Goal: Task Accomplishment & Management: Manage account settings

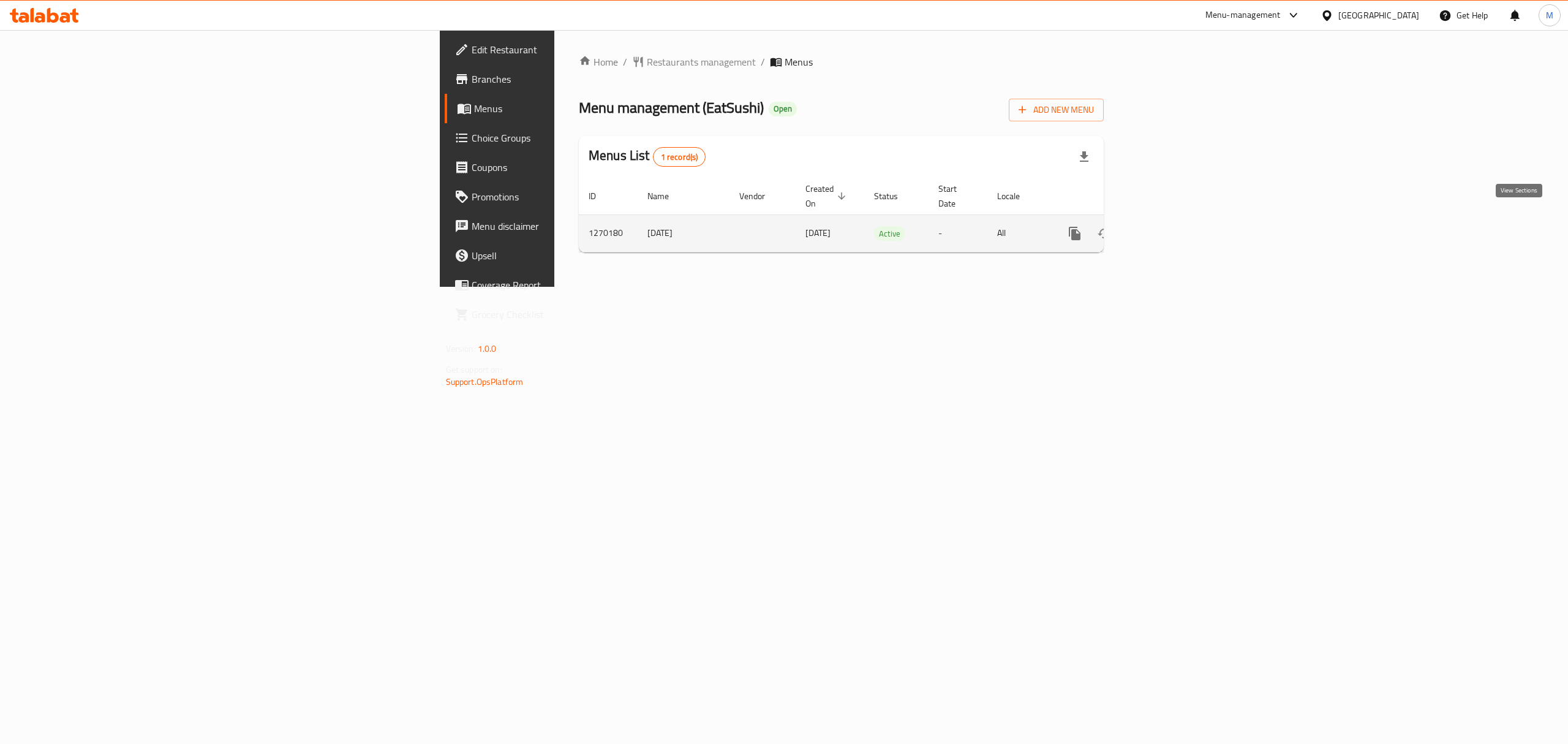
click at [1178, 219] on link "enhanced table" at bounding box center [1163, 233] width 29 height 29
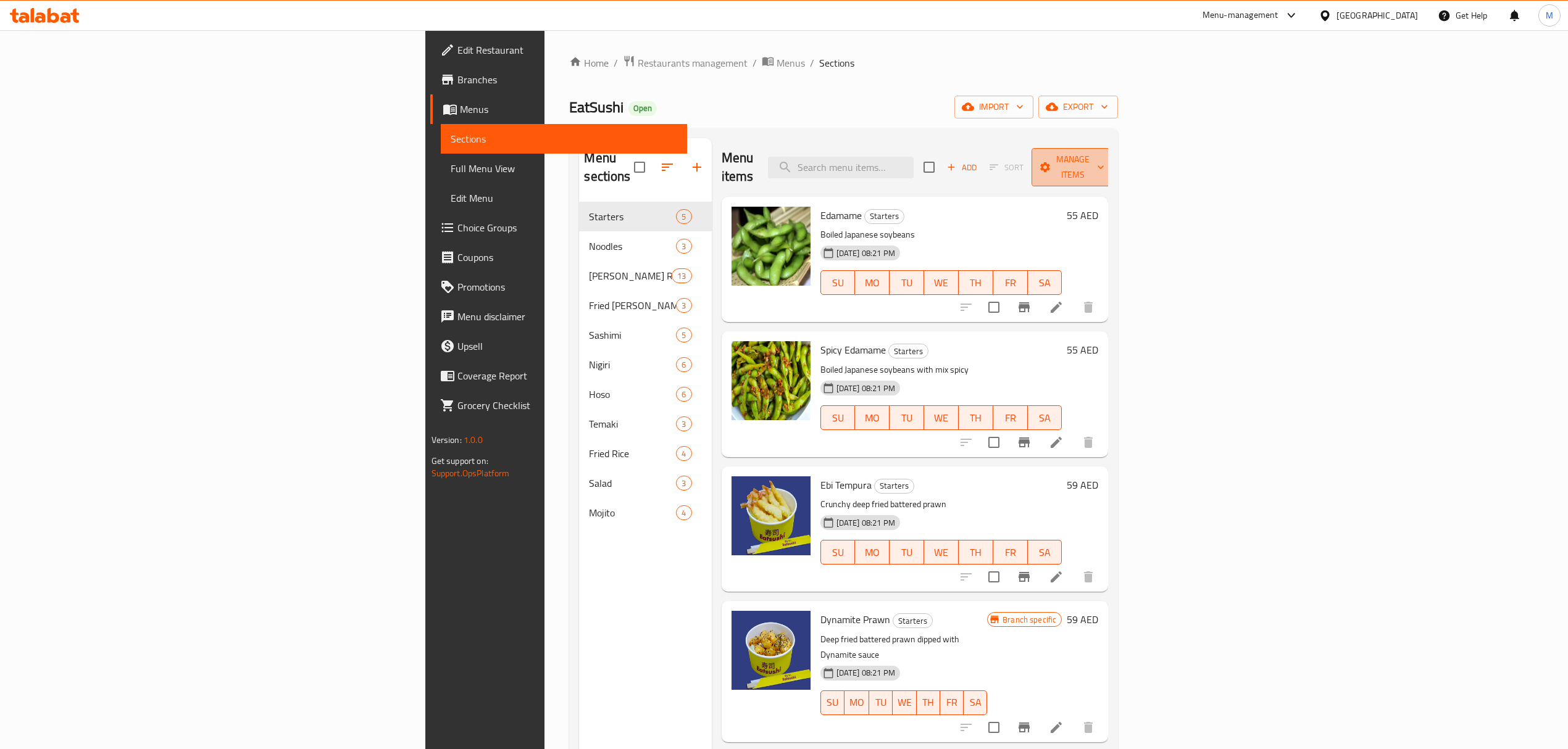
click at [1107, 164] on icon "button" at bounding box center [1101, 167] width 12 height 12
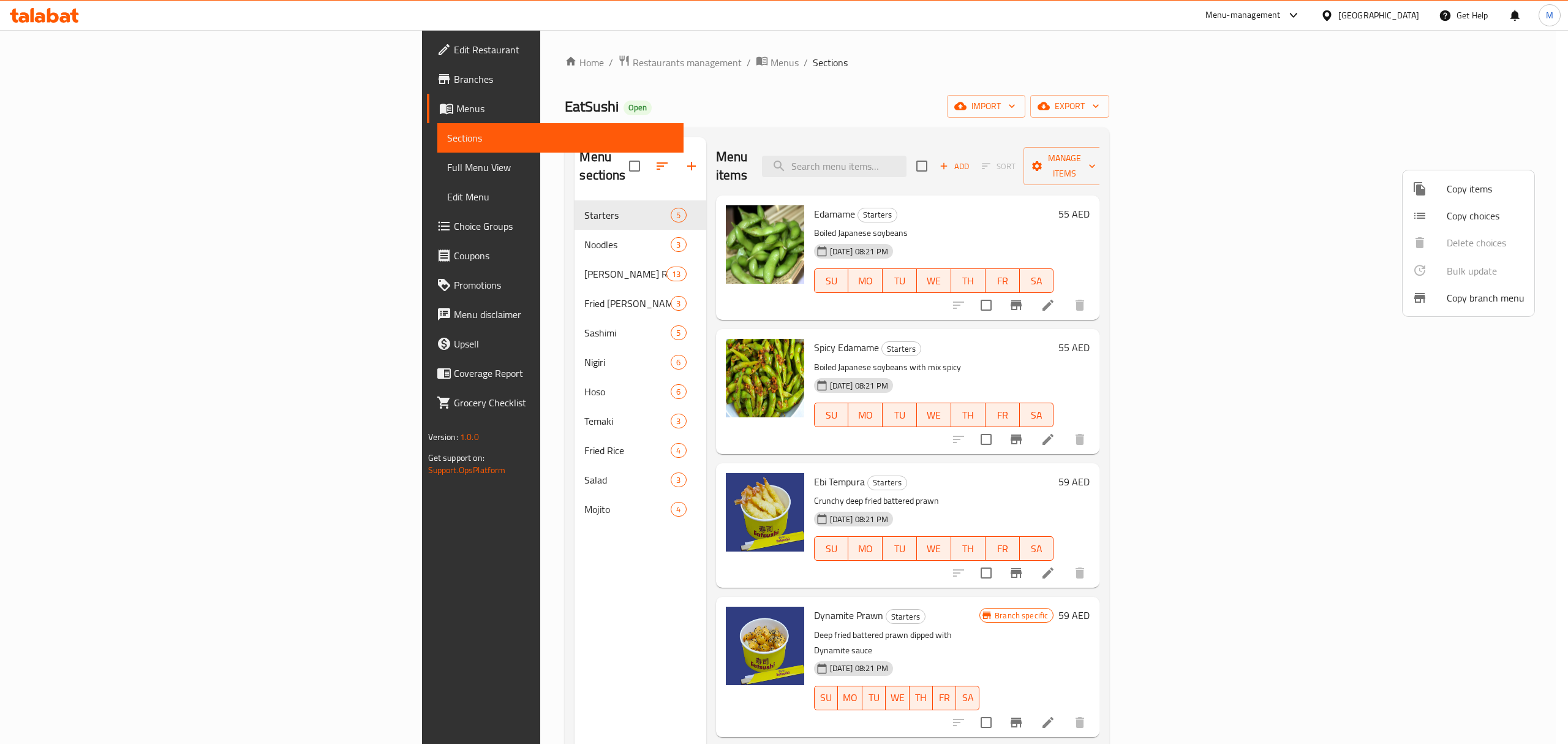
click at [1498, 101] on div at bounding box center [784, 372] width 1568 height 744
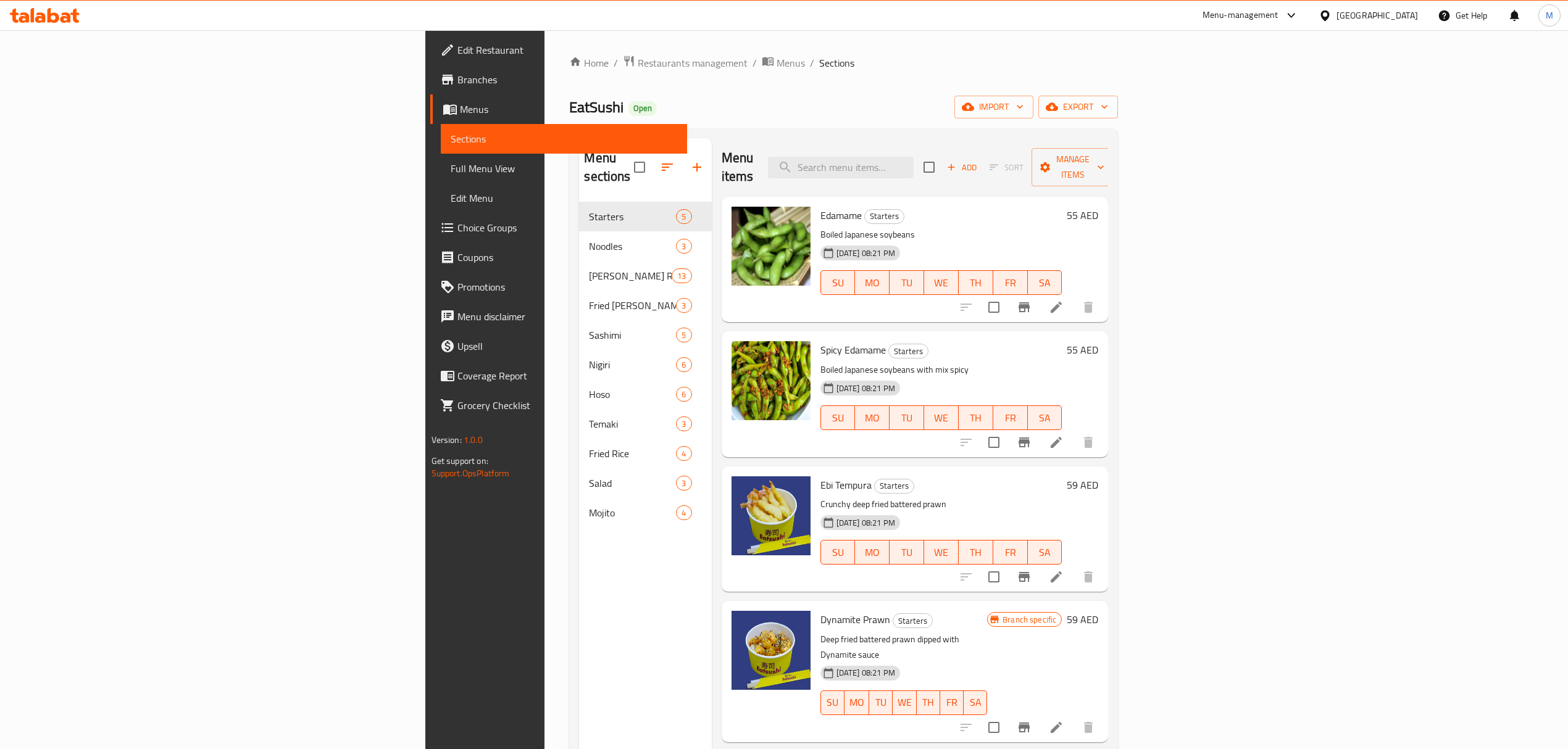
click at [1108, 102] on span "export" at bounding box center [1078, 107] width 60 height 15
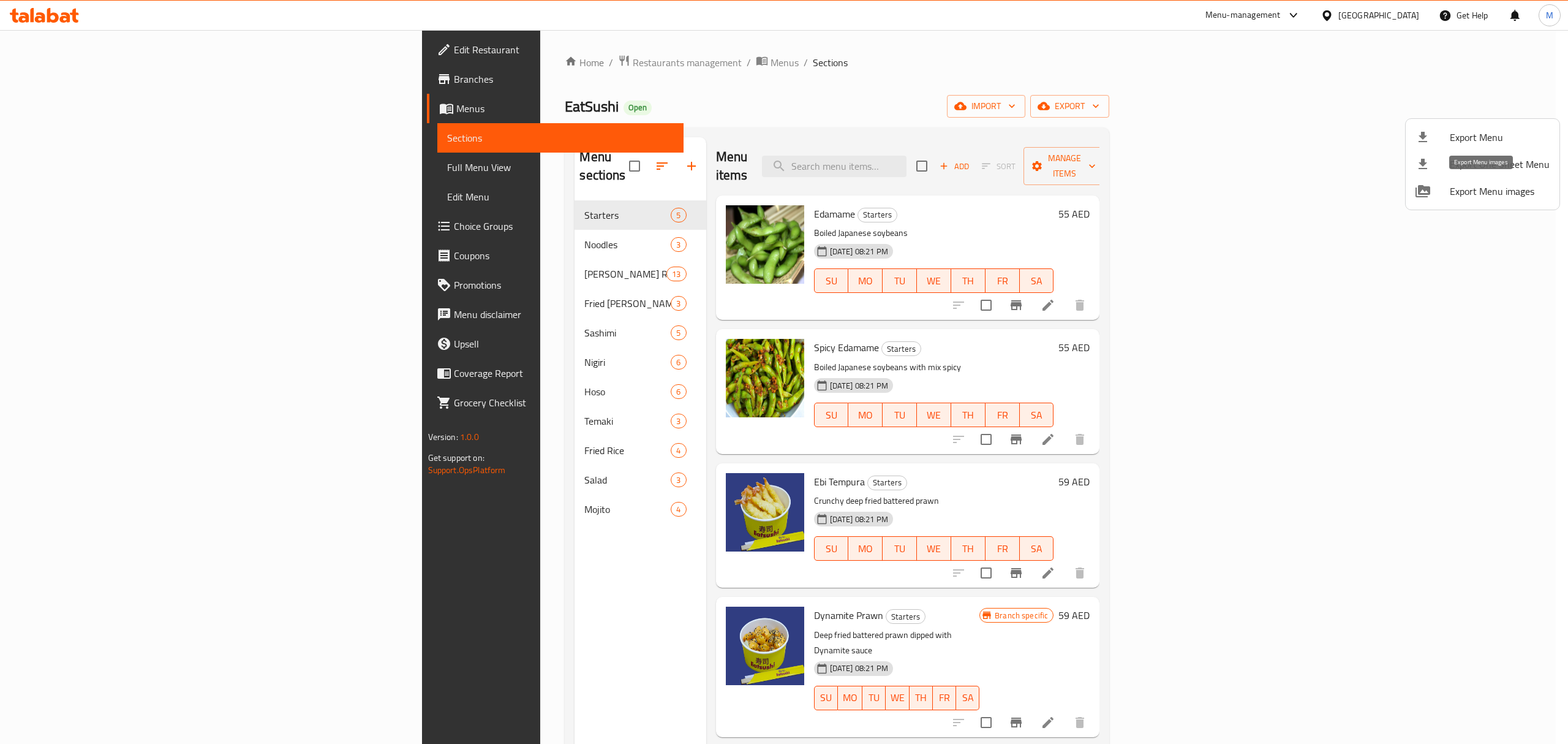
click at [1491, 201] on li "Export Menu images" at bounding box center [1482, 191] width 154 height 27
drag, startPoint x: 760, startPoint y: 86, endPoint x: 656, endPoint y: 86, distance: 104.0
click at [756, 86] on div at bounding box center [784, 372] width 1568 height 744
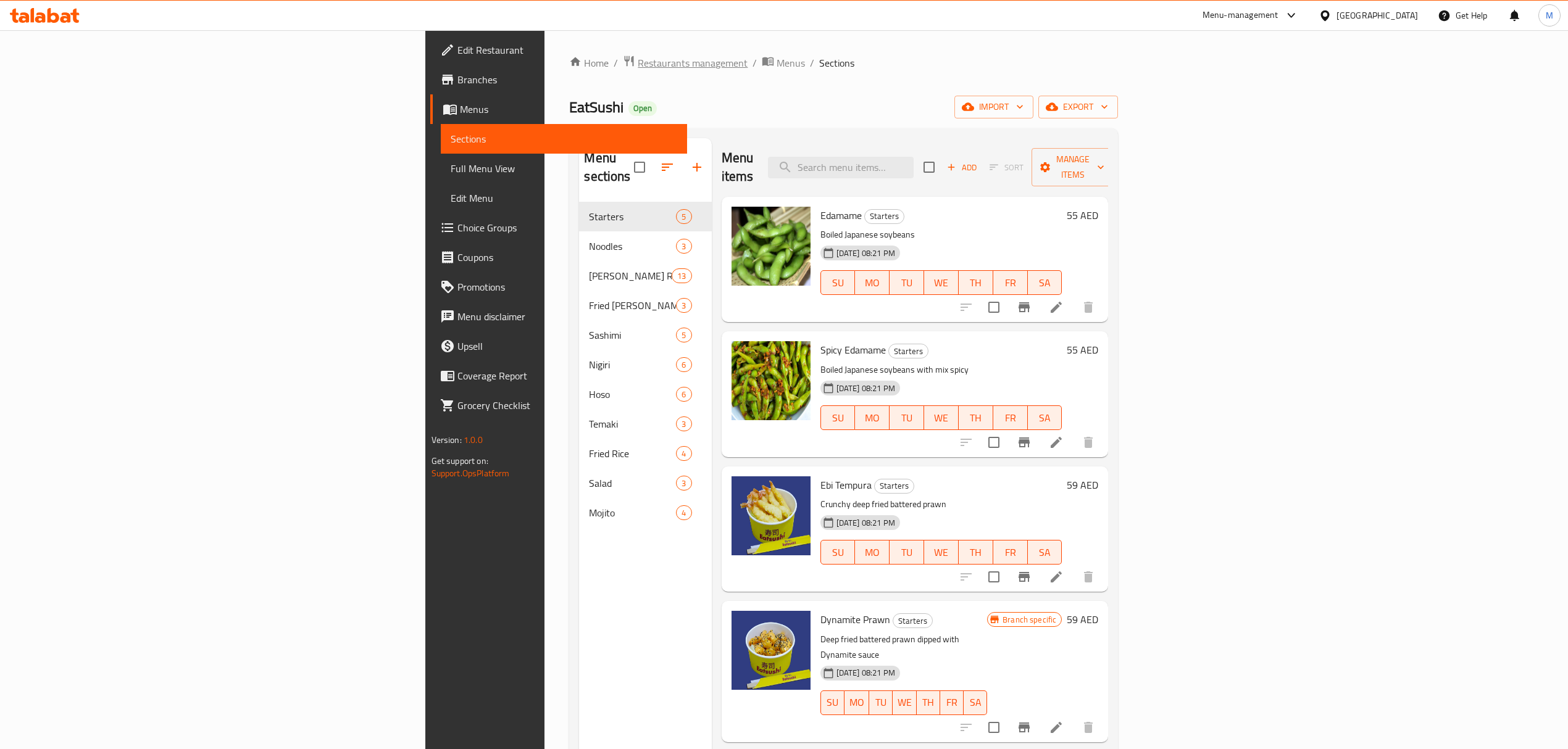
click at [638, 60] on span "Restaurants management" at bounding box center [692, 62] width 110 height 15
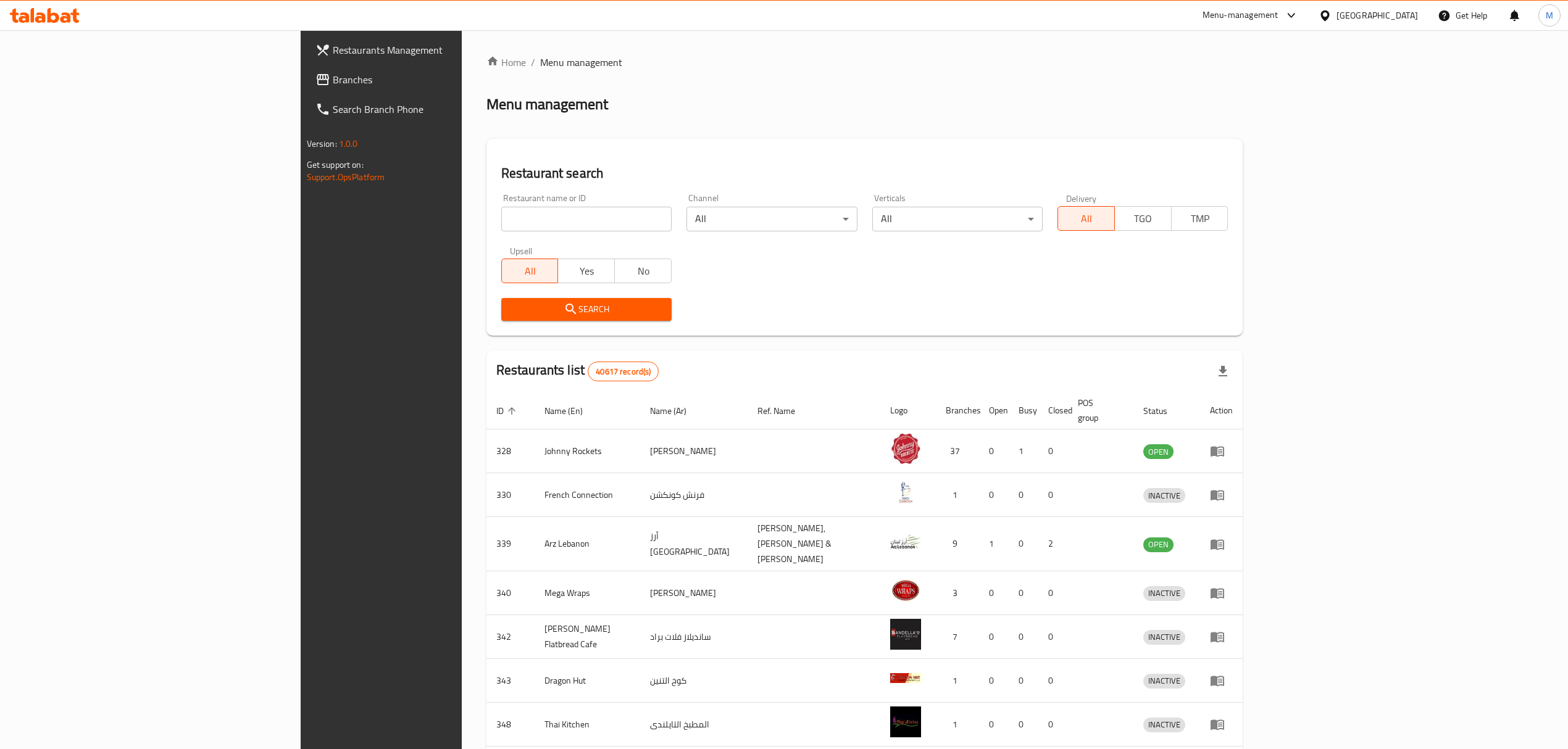
click at [501, 203] on div "Restaurant name or ID Restaurant name or ID" at bounding box center [586, 212] width 170 height 38
click at [501, 210] on input "search" at bounding box center [586, 219] width 170 height 25
type input "eatsushi"
click button "Search" at bounding box center [586, 309] width 170 height 23
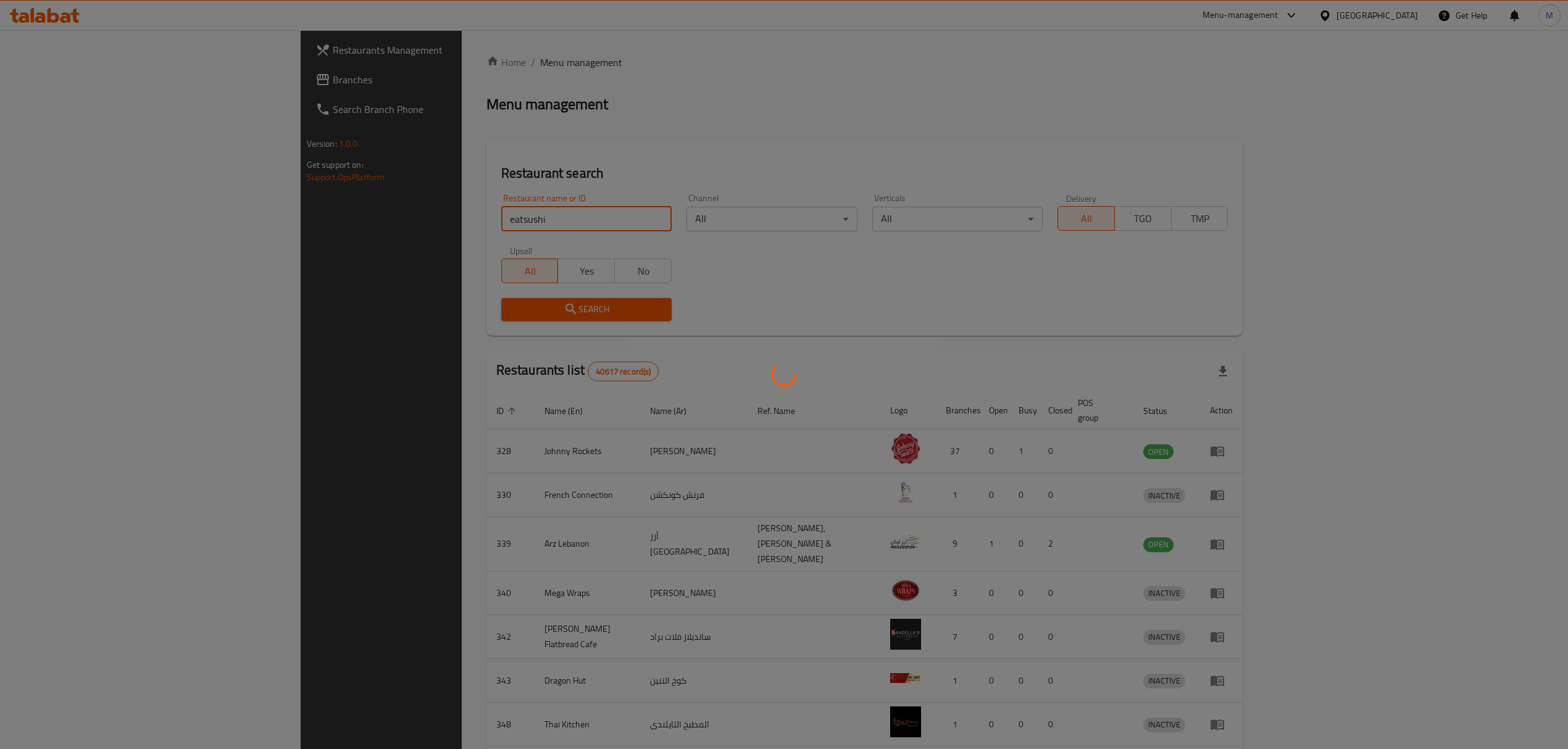
click at [1272, 591] on div at bounding box center [784, 374] width 1568 height 749
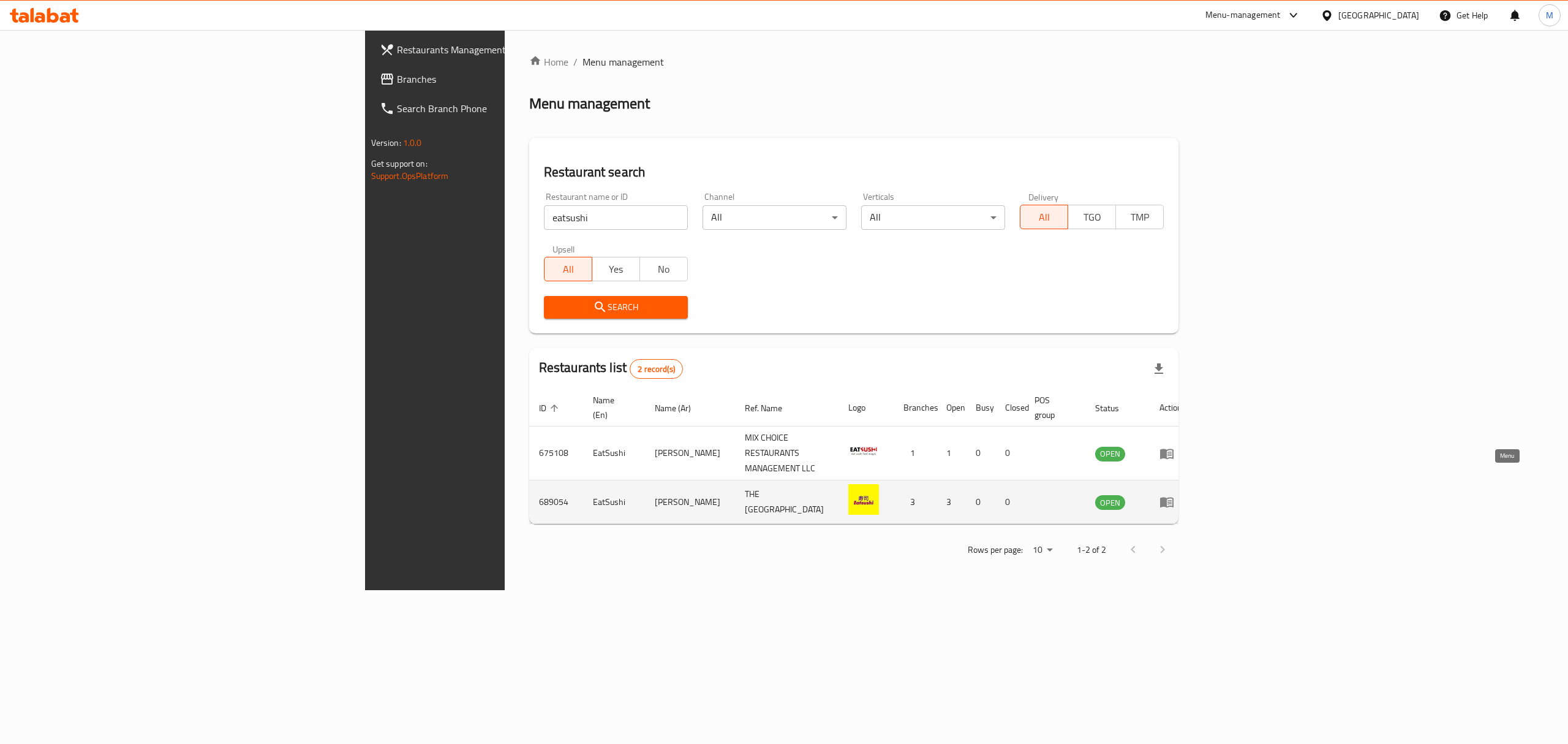
click at [1174, 498] on icon "enhanced table" at bounding box center [1167, 503] width 14 height 11
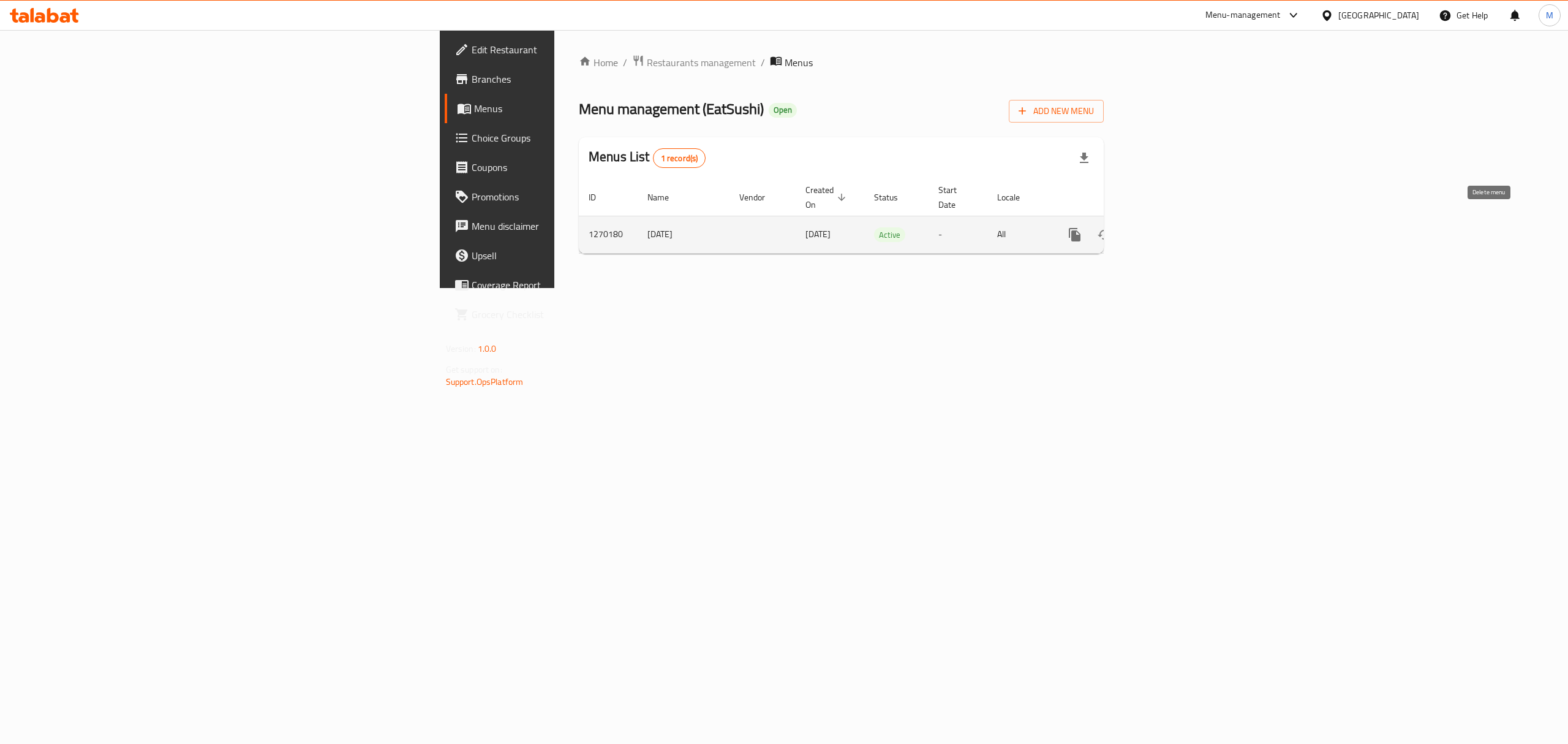
click at [1178, 226] on link "enhanced table" at bounding box center [1163, 235] width 29 height 29
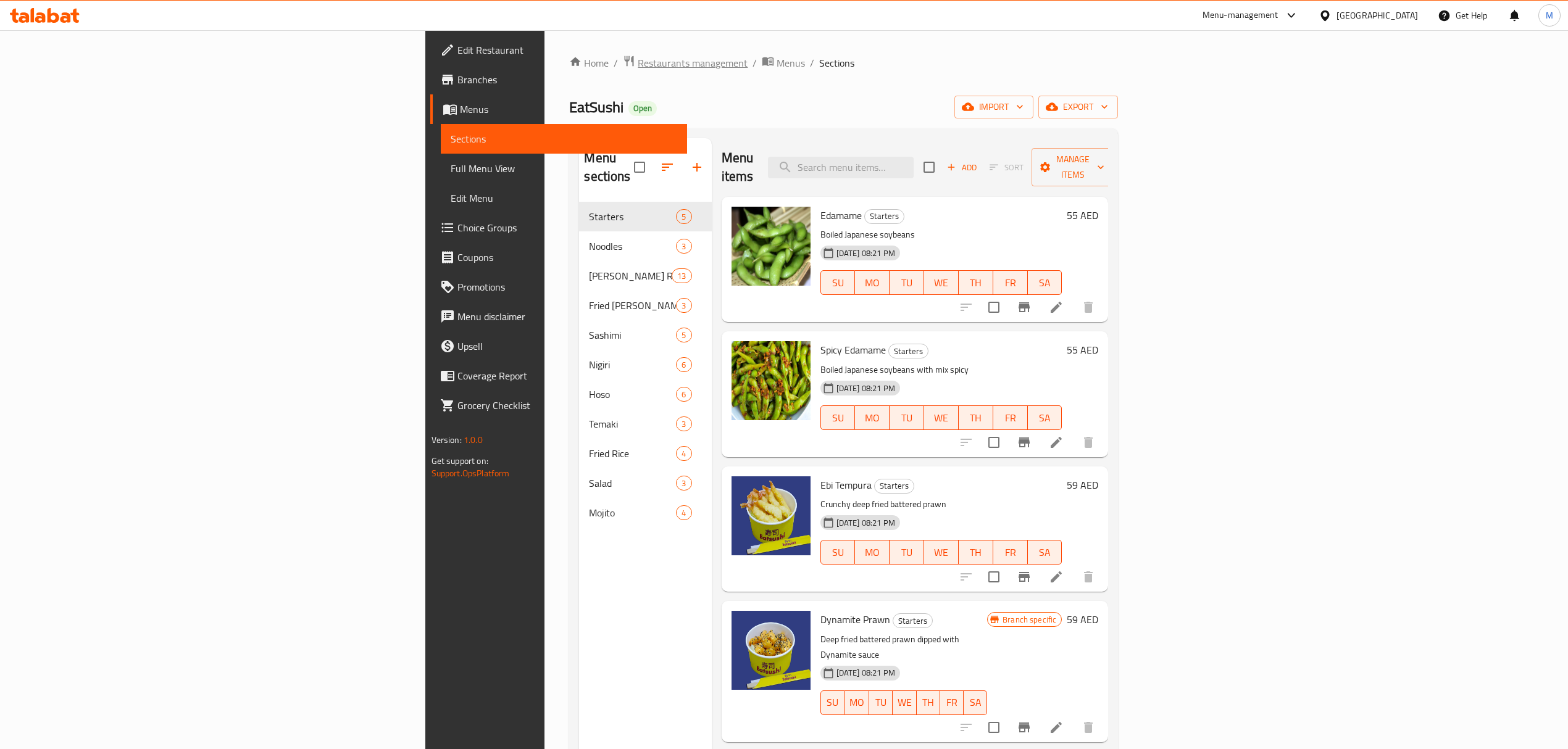
click at [638, 65] on span "Restaurants management" at bounding box center [692, 62] width 110 height 15
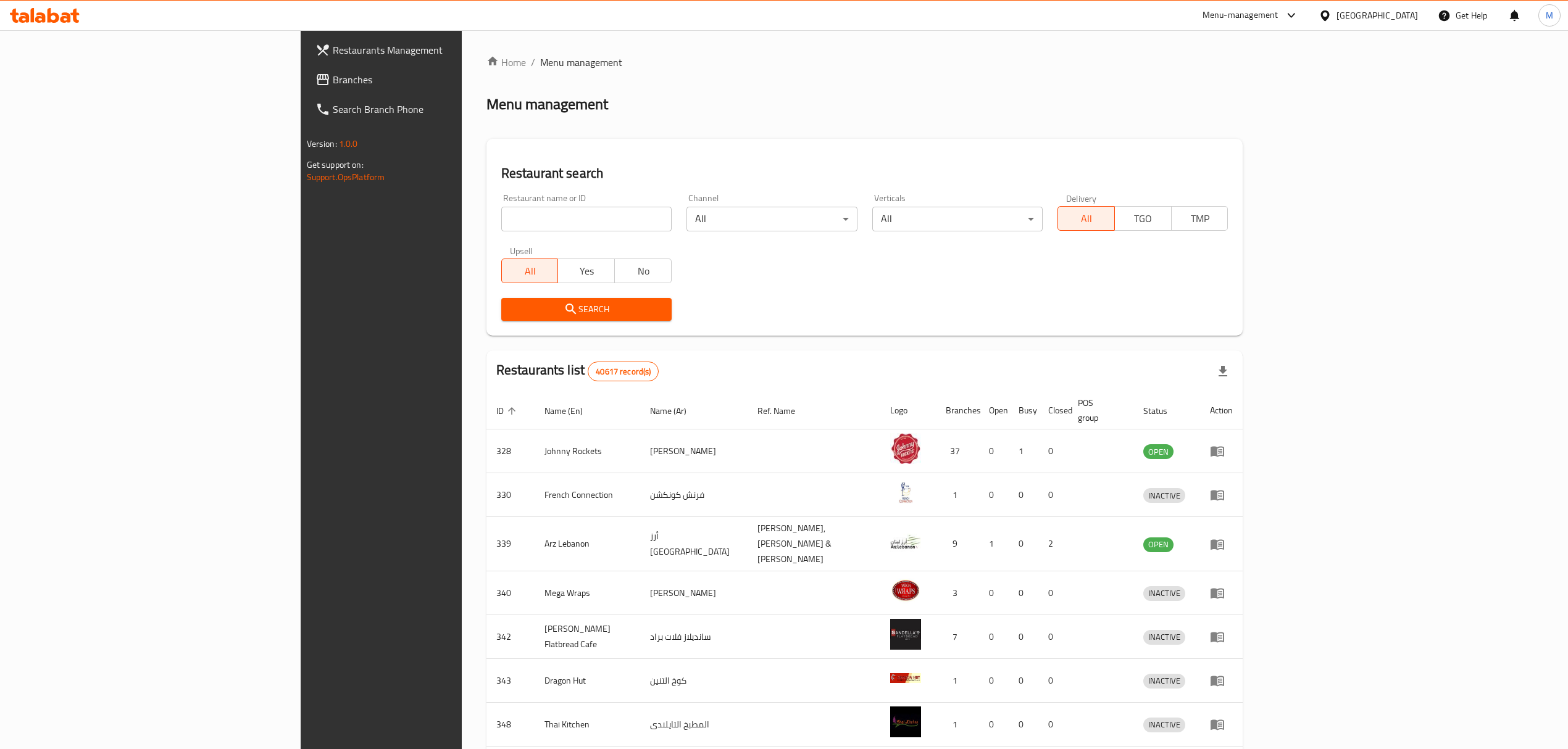
click at [501, 211] on input "search" at bounding box center [586, 219] width 170 height 25
type input "eatsushi"
click at [494, 284] on div "Upsell All Yes No" at bounding box center [586, 264] width 186 height 52
click at [494, 294] on div "Search" at bounding box center [586, 309] width 186 height 38
click at [564, 302] on icon "submit" at bounding box center [571, 309] width 15 height 15
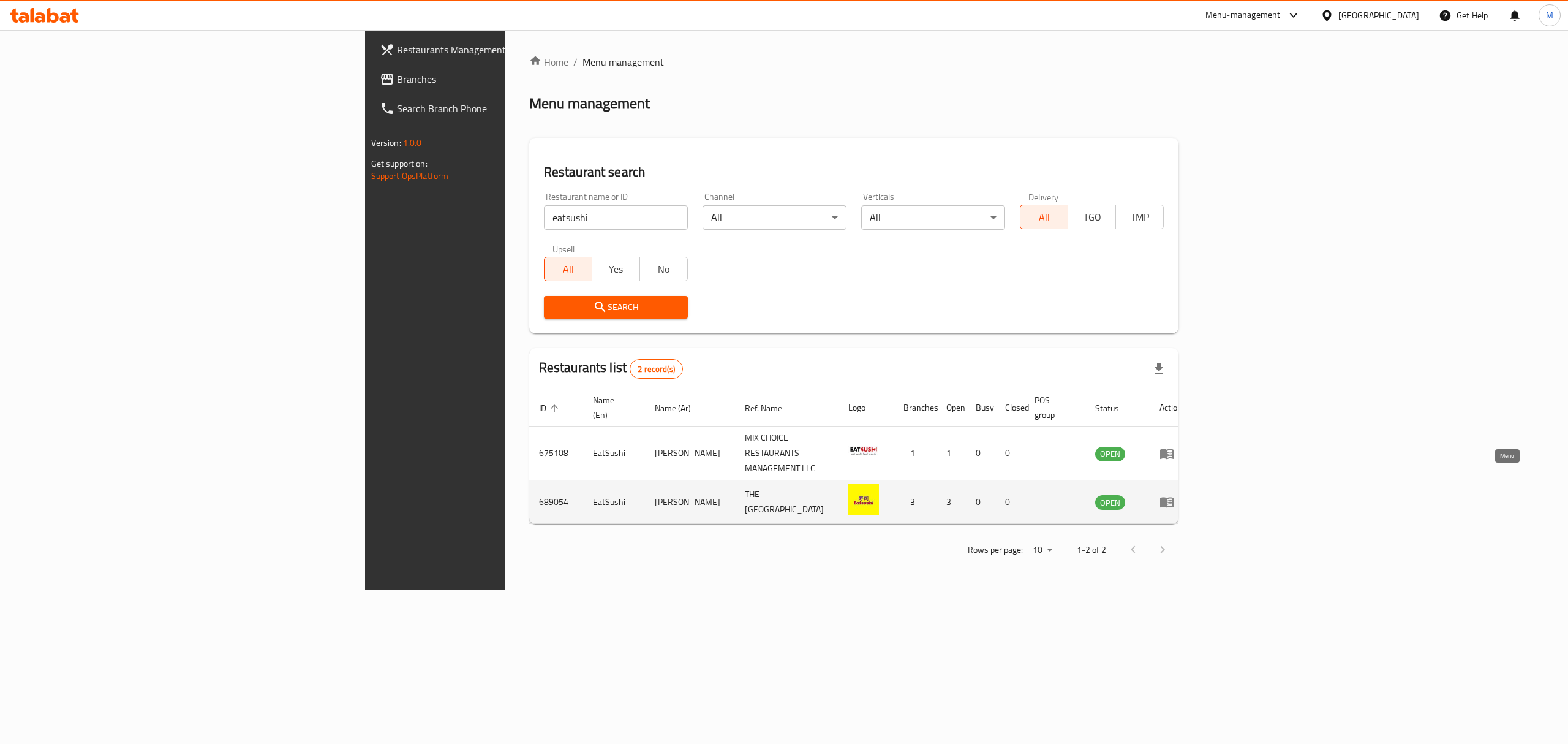
click at [1174, 495] on icon "enhanced table" at bounding box center [1167, 502] width 15 height 15
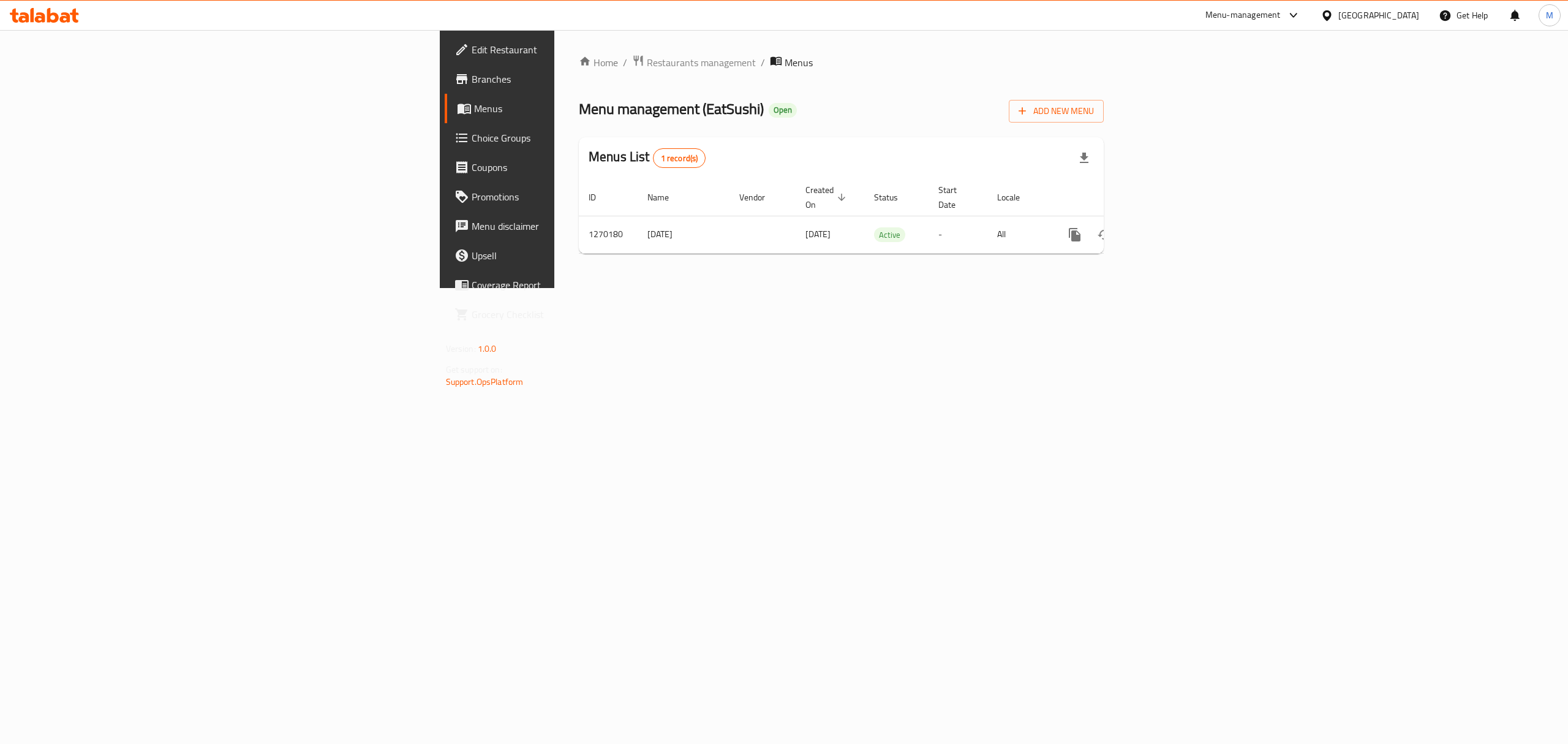
click at [471, 47] on span "Edit Restaurant" at bounding box center [582, 49] width 221 height 15
